Goal: Information Seeking & Learning: Check status

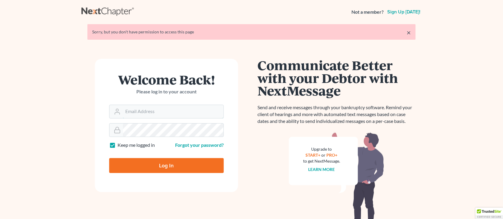
type input "[PERSON_NAME][EMAIL_ADDRESS][DOMAIN_NAME]"
click at [143, 166] on input "Log In" at bounding box center [166, 165] width 114 height 15
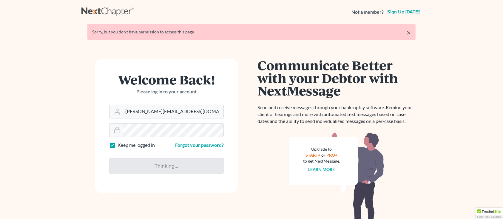
type input "Thinking..."
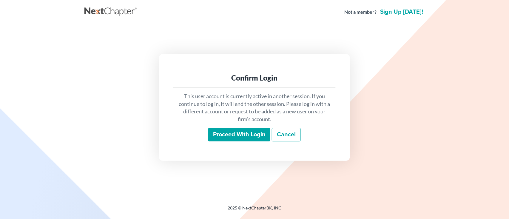
click at [242, 137] on input "Proceed with login" at bounding box center [239, 135] width 62 height 14
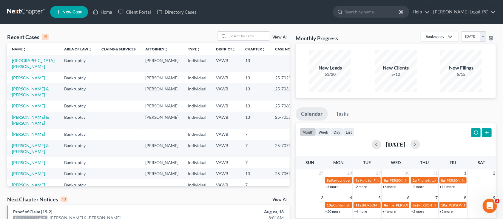
drag, startPoint x: 235, startPoint y: 31, endPoint x: 241, endPoint y: 45, distance: 15.9
click at [241, 45] on div "Recent Cases 15 View All Name unfold_more expand_more expand_less Area of Law u…" at bounding box center [251, 221] width 503 height 394
click at [244, 38] on input "search" at bounding box center [249, 36] width 42 height 9
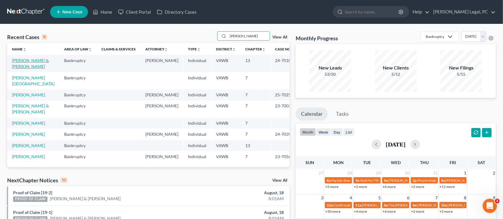
type input "[PERSON_NAME]"
click at [34, 59] on link "[PERSON_NAME] & [PERSON_NAME]" at bounding box center [30, 63] width 37 height 11
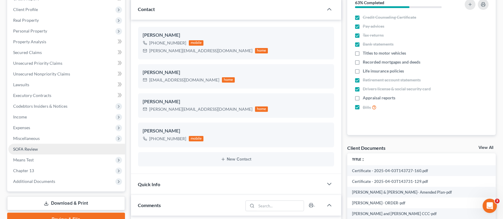
scroll to position [119, 0]
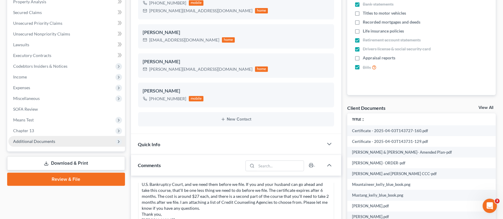
click at [38, 139] on span "Additional Documents" at bounding box center [34, 141] width 42 height 5
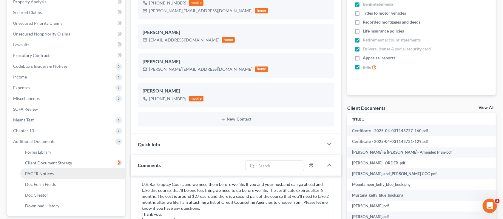
click at [49, 173] on span "PACER Notices" at bounding box center [39, 173] width 29 height 5
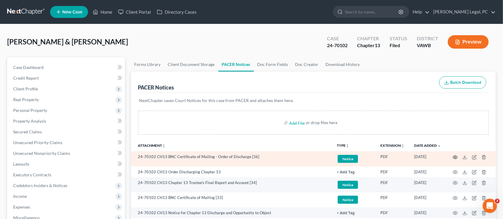
click at [454, 157] on circle "button" at bounding box center [454, 157] width 1 height 1
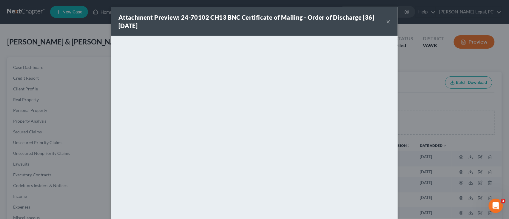
click at [386, 19] on button "×" at bounding box center [388, 21] width 4 height 7
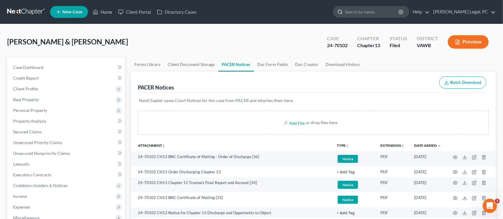
click at [379, 13] on input "search" at bounding box center [372, 11] width 55 height 11
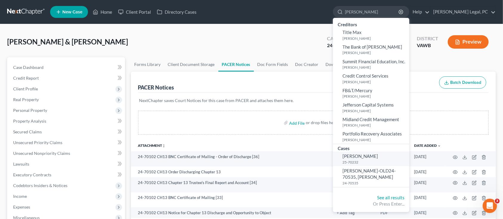
type input "[PERSON_NAME]"
click at [373, 160] on small "25-70232" at bounding box center [374, 162] width 65 height 5
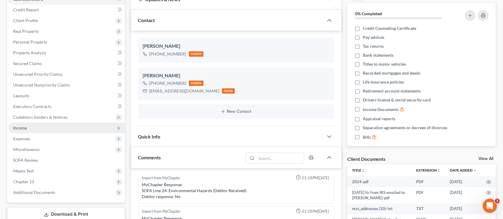
scroll to position [79, 0]
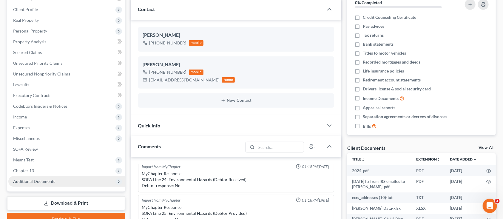
click at [42, 180] on span "Additional Documents" at bounding box center [34, 181] width 42 height 5
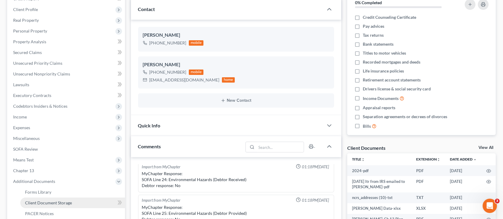
click at [50, 202] on span "Client Document Storage" at bounding box center [48, 202] width 47 height 5
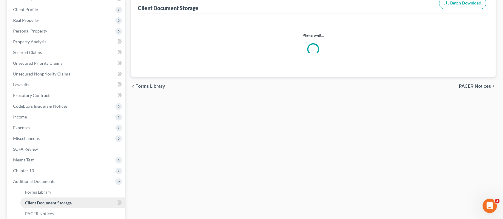
scroll to position [15, 0]
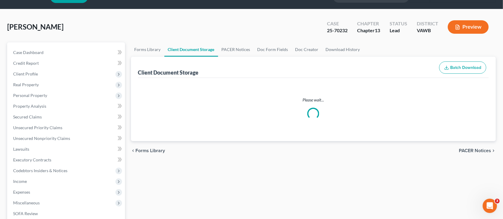
select select "0"
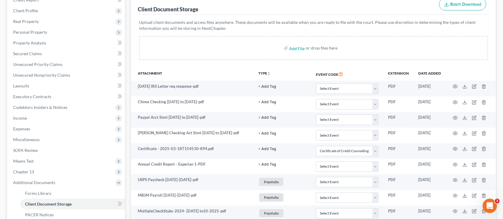
scroll to position [0, 0]
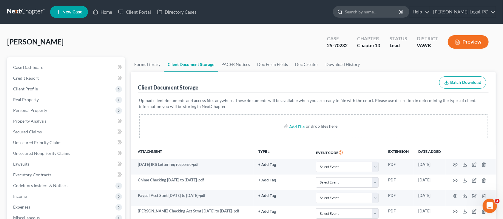
click at [374, 16] on input "search" at bounding box center [372, 11] width 55 height 11
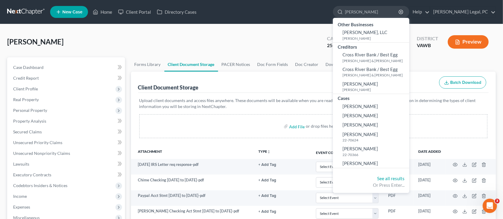
type input "[PERSON_NAME]"
click at [177, 53] on div "[PERSON_NAME] Upgraded Case 25-70232 Chapter Chapter 13 Status Lead District [G…" at bounding box center [251, 44] width 488 height 26
click at [367, 13] on input "[PERSON_NAME]" at bounding box center [372, 11] width 55 height 11
click at [399, 9] on input "[PERSON_NAME]" at bounding box center [372, 11] width 55 height 11
click at [404, 178] on link "See all results" at bounding box center [390, 178] width 27 height 5
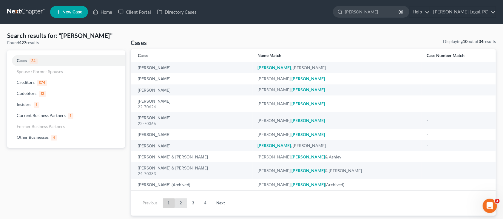
click at [183, 205] on link "2" at bounding box center [181, 203] width 12 height 10
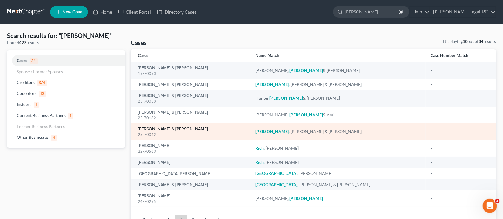
click at [175, 127] on link "[PERSON_NAME] & [PERSON_NAME]" at bounding box center [173, 129] width 70 height 4
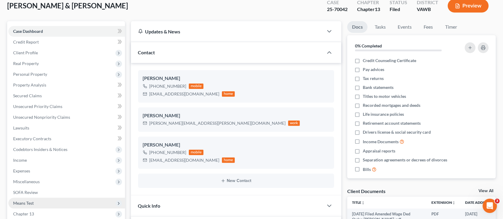
scroll to position [79, 0]
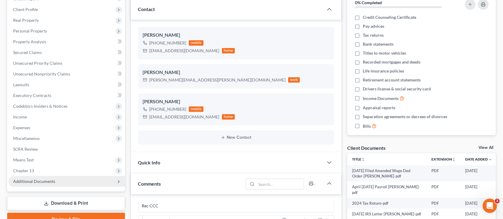
click at [39, 179] on span "Additional Documents" at bounding box center [34, 181] width 42 height 5
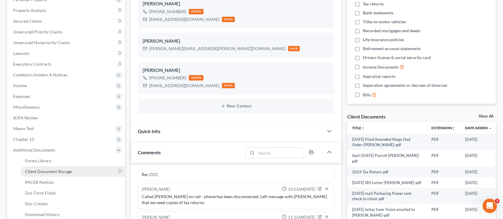
scroll to position [119, 0]
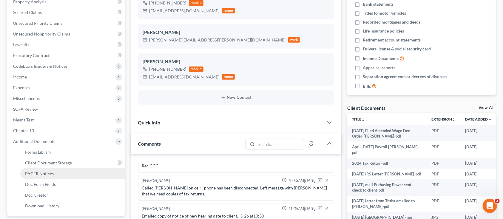
click at [53, 171] on span "PACER Notices" at bounding box center [39, 173] width 29 height 5
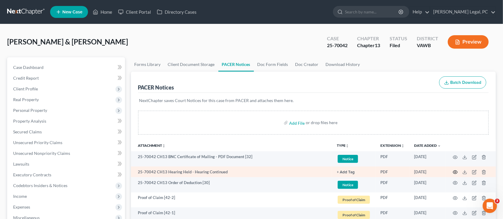
click at [456, 171] on circle "button" at bounding box center [454, 171] width 1 height 1
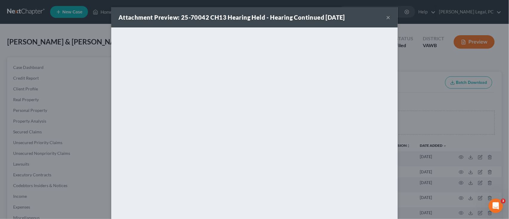
click at [386, 15] on button "×" at bounding box center [388, 17] width 4 height 7
